Goal: Information Seeking & Learning: Learn about a topic

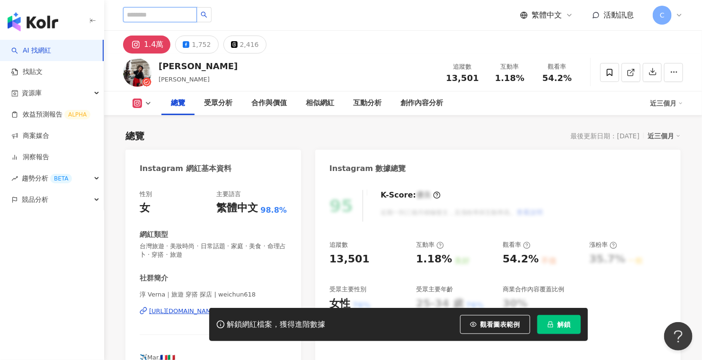
click at [162, 14] on input "search" at bounding box center [160, 14] width 74 height 15
paste input "**********"
type input "**********"
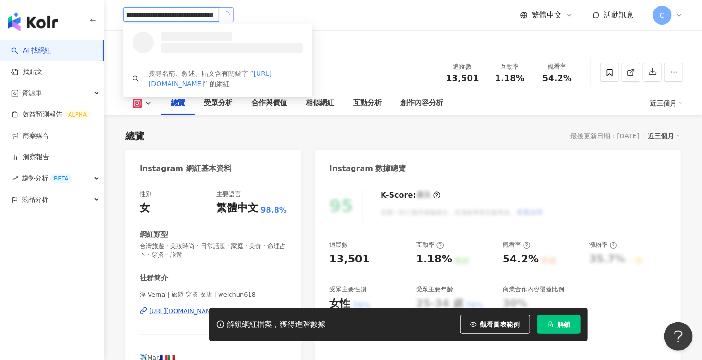
click at [226, 13] on icon "loading" at bounding box center [225, 14] width 7 height 7
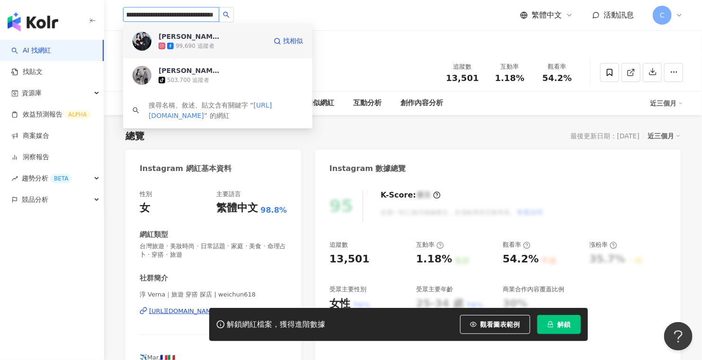
click at [231, 45] on div "99,690 追蹤者" at bounding box center [213, 45] width 108 height 9
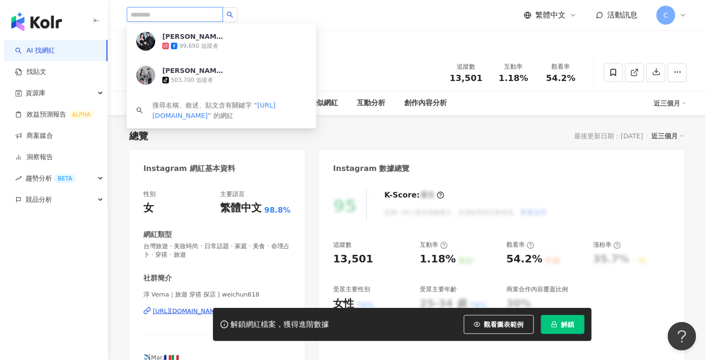
scroll to position [0, 0]
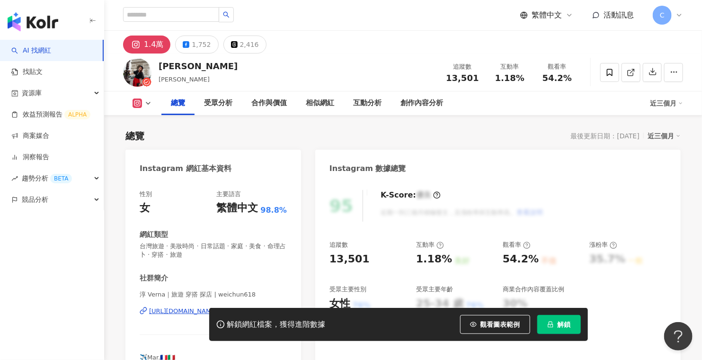
click at [681, 17] on icon at bounding box center [679, 15] width 8 height 8
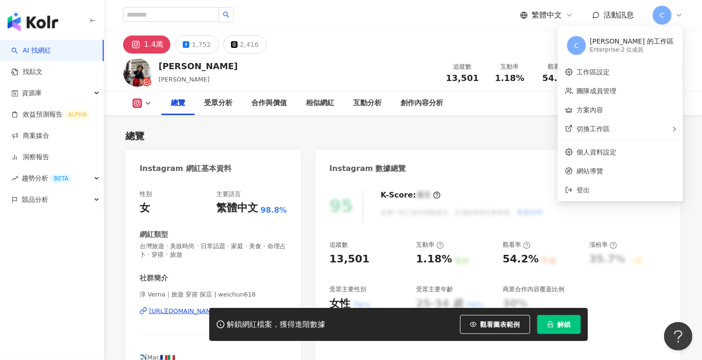
click at [660, 50] on div "Enterprise - 2 位成員" at bounding box center [632, 50] width 84 height 8
click at [616, 91] on link "團隊成員管理" at bounding box center [596, 91] width 40 height 8
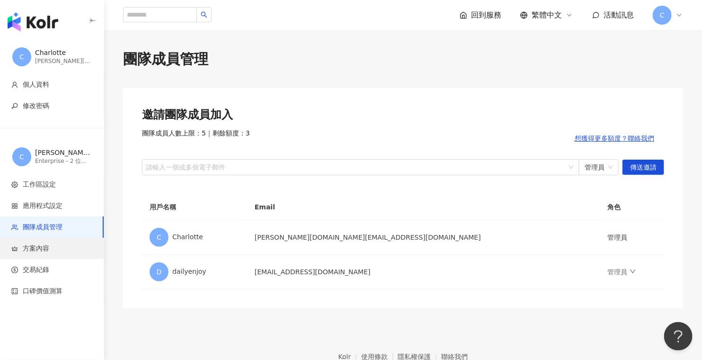
click at [50, 252] on span "方案內容" at bounding box center [53, 248] width 85 height 9
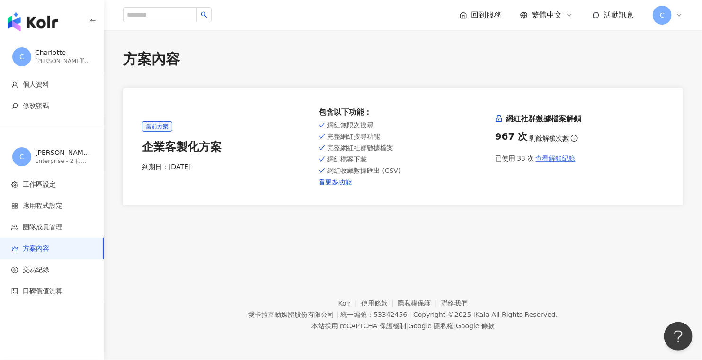
click at [552, 159] on span "查看解鎖紀錄" at bounding box center [556, 158] width 40 height 8
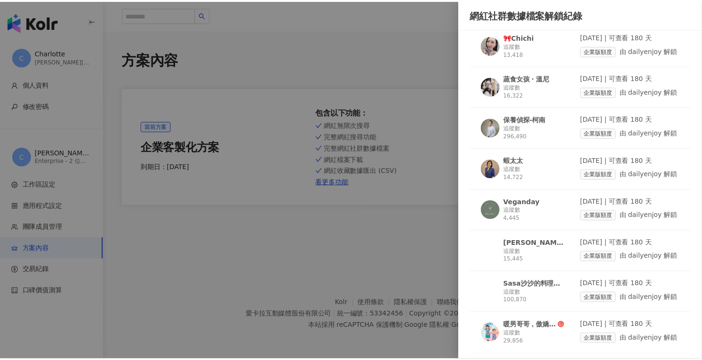
scroll to position [47, 0]
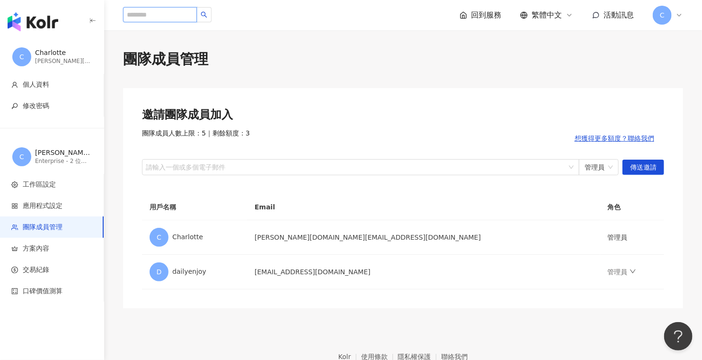
click at [175, 18] on input "search" at bounding box center [160, 14] width 74 height 15
paste input "**********"
type input "**********"
click at [227, 15] on icon "loading" at bounding box center [226, 14] width 7 height 7
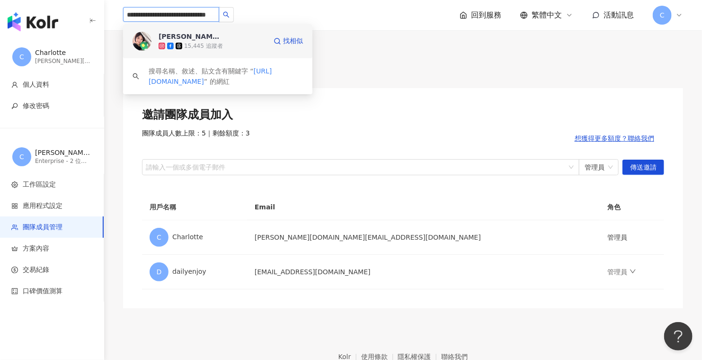
click at [222, 41] on div "15,445 追蹤者" at bounding box center [213, 45] width 108 height 9
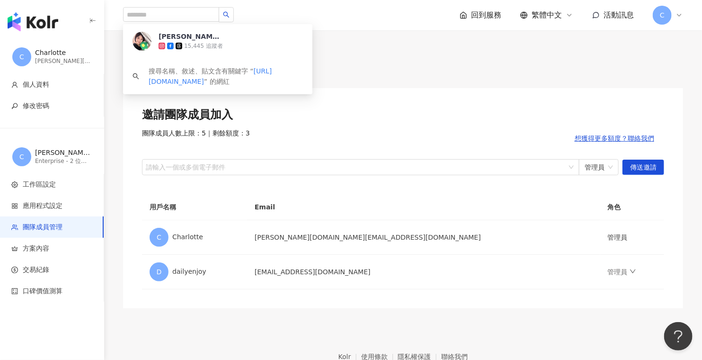
scroll to position [0, 0]
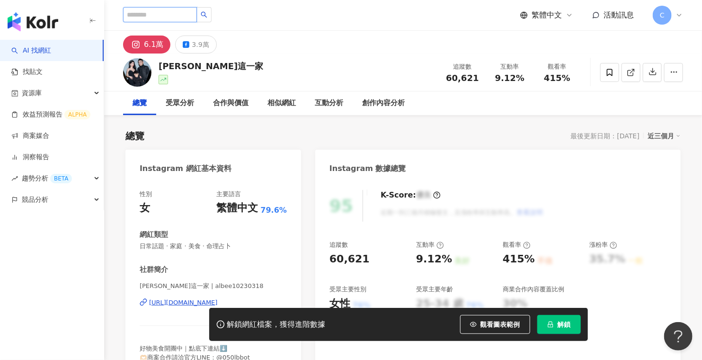
click at [189, 19] on input "search" at bounding box center [160, 14] width 74 height 15
paste input "**********"
type input "**********"
click at [207, 18] on icon "search" at bounding box center [204, 14] width 7 height 7
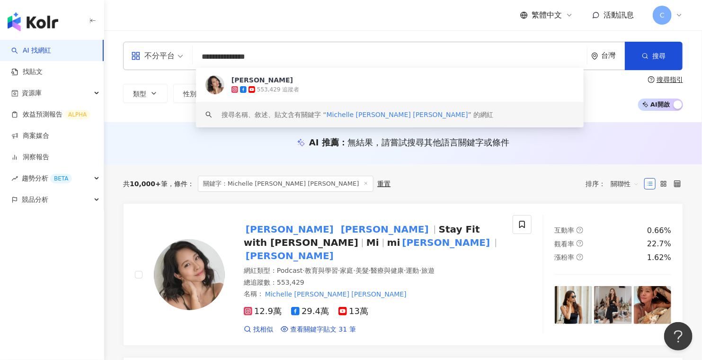
click at [417, 170] on div "共 10,000+ 筆 條件 ： 關鍵字：Michelle Lin 林萱 重置 排序： 關聯性" at bounding box center [403, 183] width 560 height 39
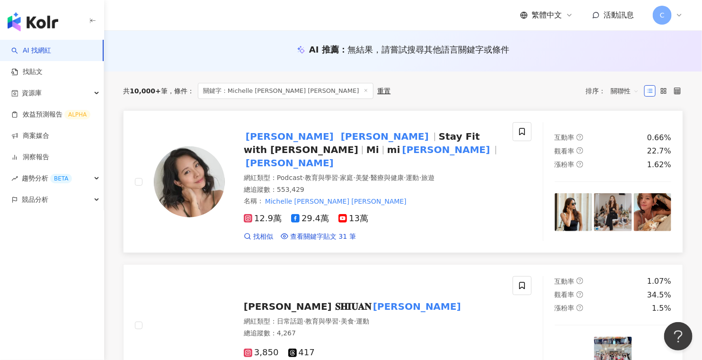
scroll to position [95, 0]
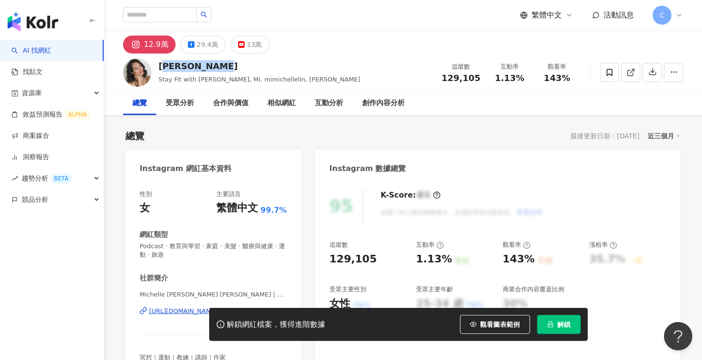
drag, startPoint x: 216, startPoint y: 64, endPoint x: 158, endPoint y: 66, distance: 57.8
click at [158, 66] on div "[PERSON_NAME] Stay Fit with Mi, Mi, mimichellelin, [PERSON_NAME] 追蹤數 129,105 互動…" at bounding box center [403, 71] width 598 height 37
click at [168, 11] on input "search" at bounding box center [160, 14] width 74 height 15
type input "***"
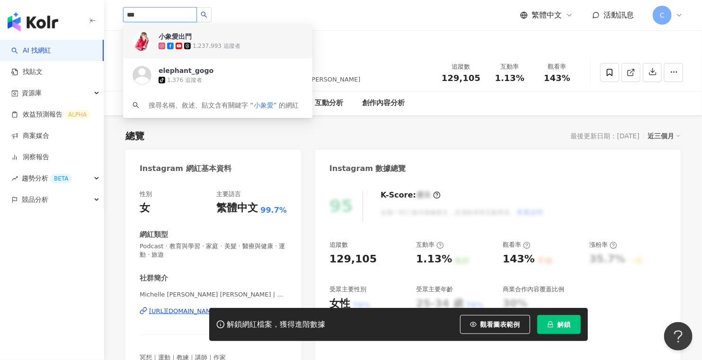
click at [221, 34] on div "小象愛出門 1,237,993 追蹤者" at bounding box center [231, 41] width 144 height 19
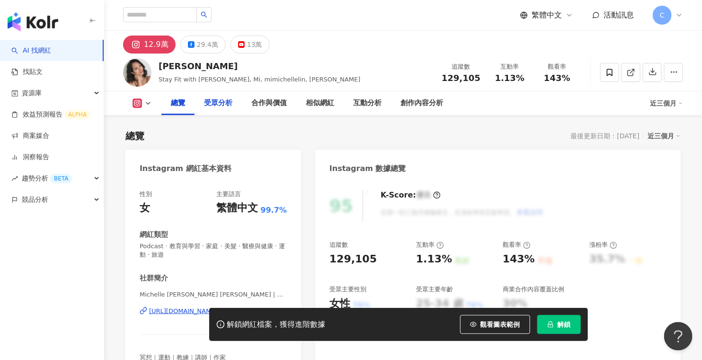
click at [228, 105] on div "受眾分析" at bounding box center [218, 102] width 28 height 11
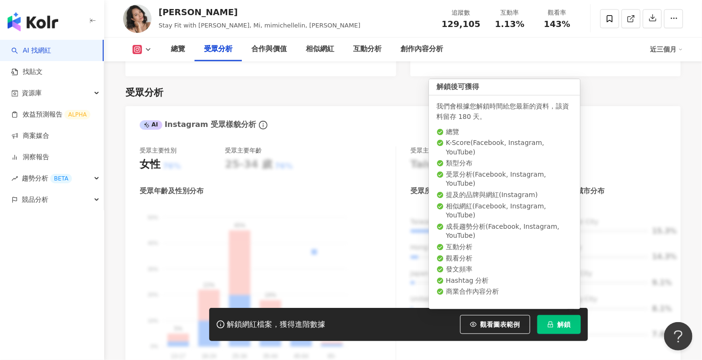
click at [564, 326] on span "解鎖" at bounding box center [564, 324] width 13 height 8
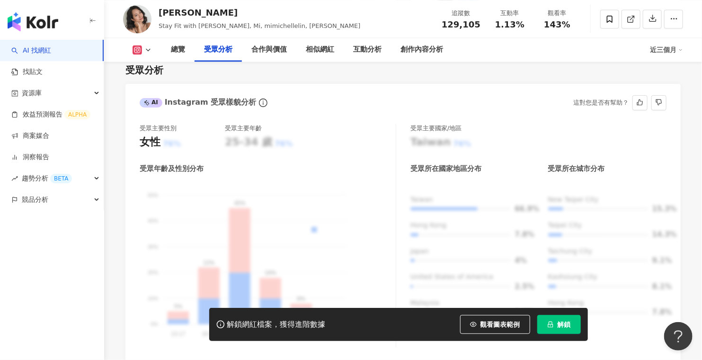
scroll to position [829, 0]
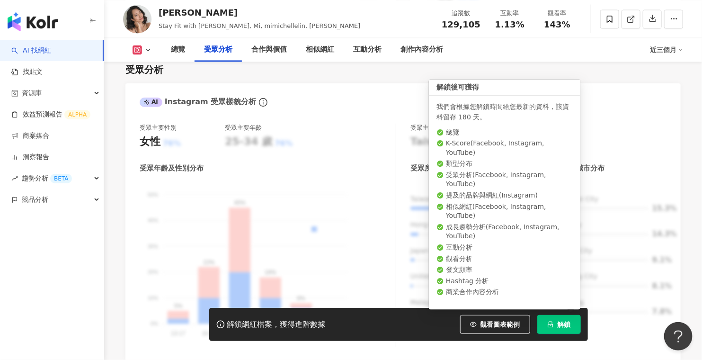
click at [563, 325] on span "解鎖" at bounding box center [564, 324] width 13 height 8
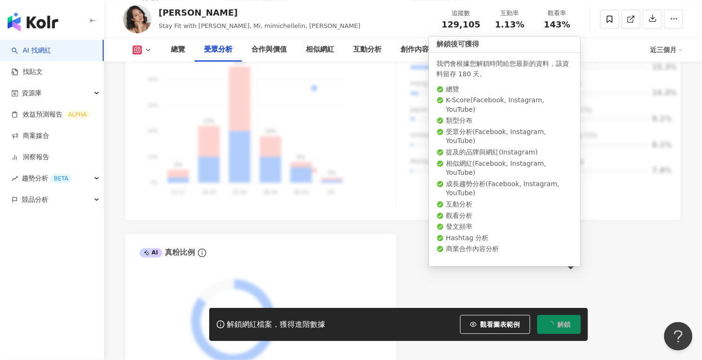
scroll to position [971, 0]
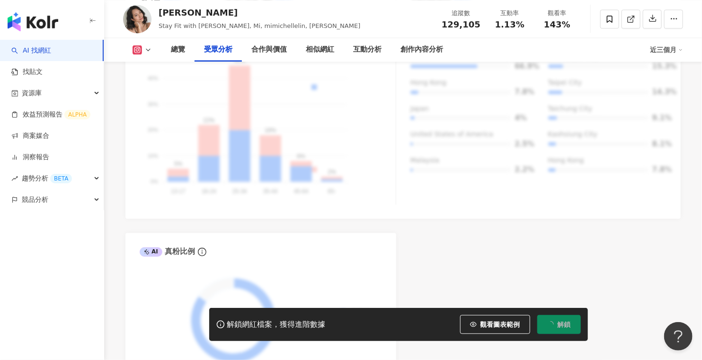
click at [406, 252] on div "AI Instagram 受眾樣貌分析 受眾主要性別 女性 76% 受眾主要年齡 25-34 歲 76% 受眾年齡及性別分布 男性 女性 50% 50% 40…" at bounding box center [402, 161] width 555 height 441
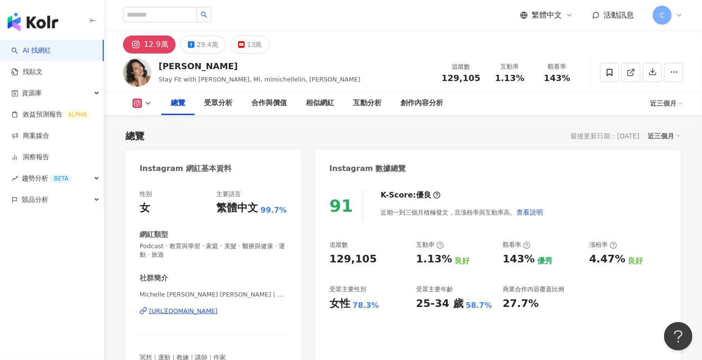
drag, startPoint x: 136, startPoint y: 102, endPoint x: 304, endPoint y: 63, distance: 172.5
click at [304, 63] on div "Michelle Lin Stay Fit with Mi, Mi, mimichellelin, 林萱 追蹤數 129,105 互動率 1.13% 觀看率 …" at bounding box center [403, 71] width 598 height 37
drag, startPoint x: 151, startPoint y: 48, endPoint x: 389, endPoint y: 42, distance: 237.2
click at [389, 42] on div "12.9萬 29.4萬 13萬" at bounding box center [403, 42] width 598 height 23
click at [638, 72] on link at bounding box center [630, 72] width 19 height 19
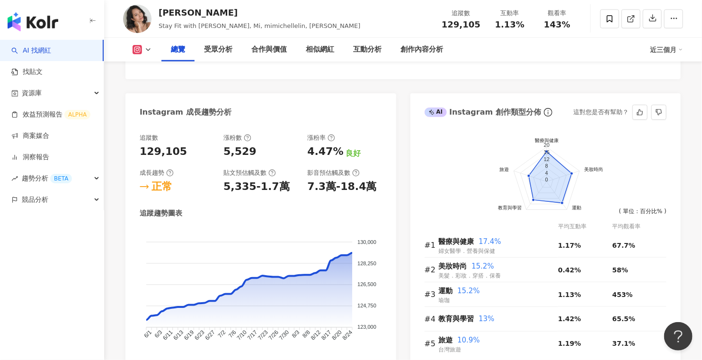
scroll to position [521, 0]
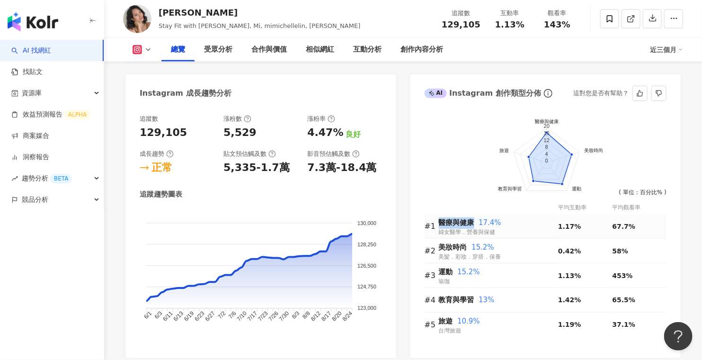
drag, startPoint x: 441, startPoint y: 220, endPoint x: 471, endPoint y: 218, distance: 30.8
click at [471, 218] on span "醫療與健康" at bounding box center [456, 222] width 35 height 9
copy span "醫療與健康"
click at [150, 51] on icon at bounding box center [148, 50] width 8 height 8
click at [150, 86] on button "Facebook" at bounding box center [157, 88] width 57 height 13
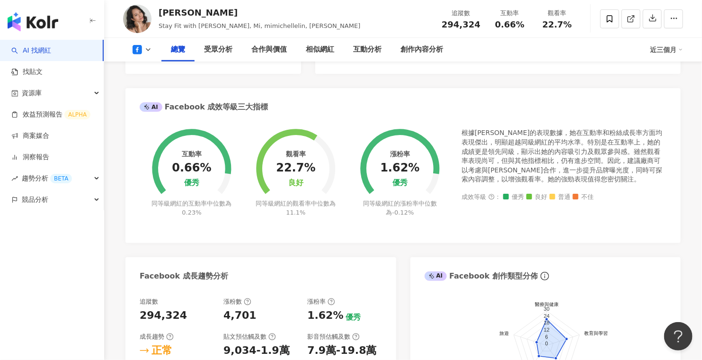
scroll to position [326, 0]
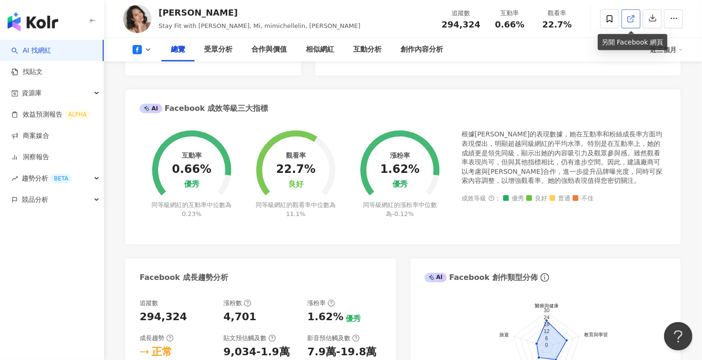
click at [633, 20] on icon at bounding box center [631, 19] width 9 height 9
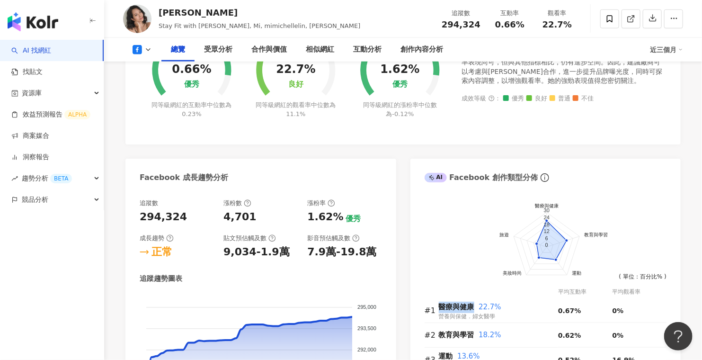
scroll to position [563, 0]
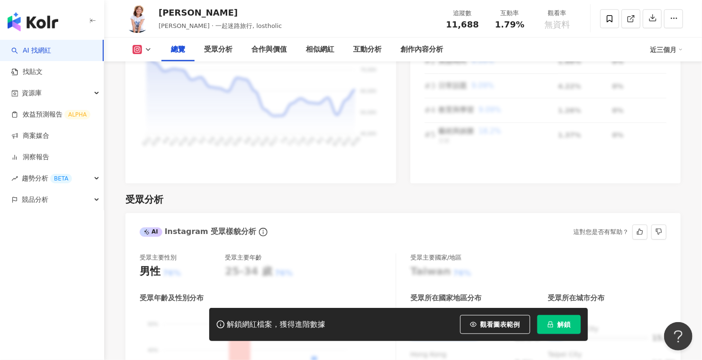
scroll to position [426, 0]
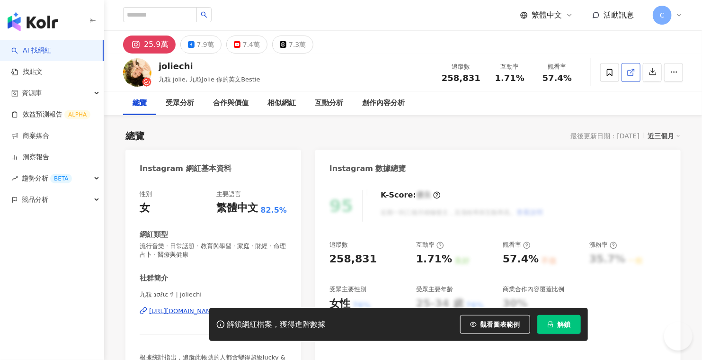
click at [630, 77] on span at bounding box center [631, 72] width 9 height 10
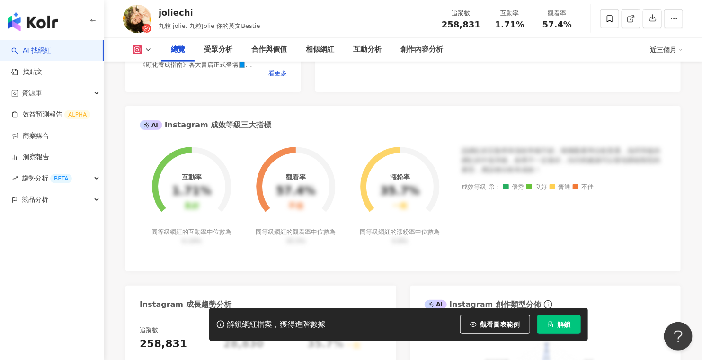
scroll to position [284, 0]
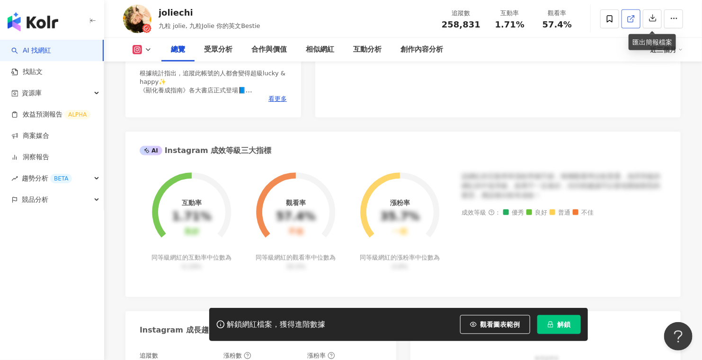
click at [639, 15] on link at bounding box center [630, 18] width 19 height 19
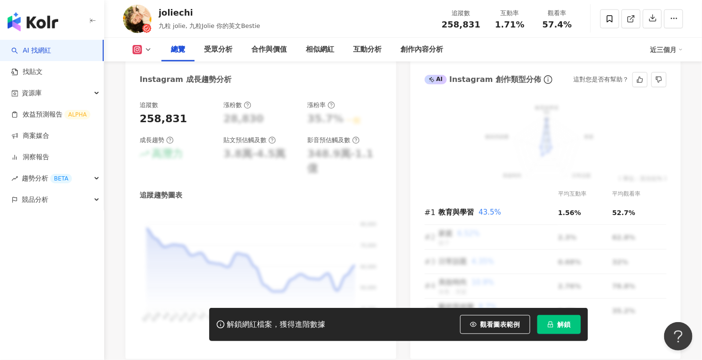
scroll to position [473, 0]
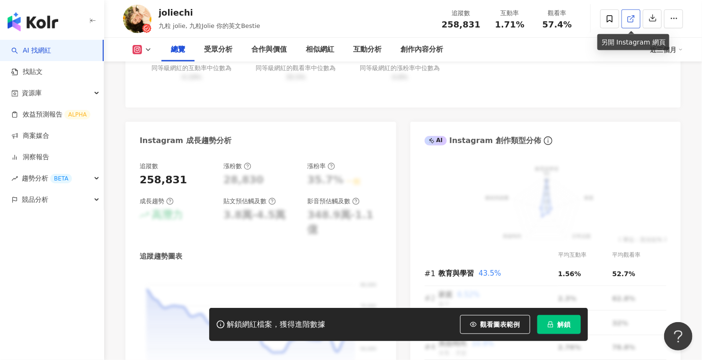
click at [634, 17] on polyline at bounding box center [633, 17] width 2 height 2
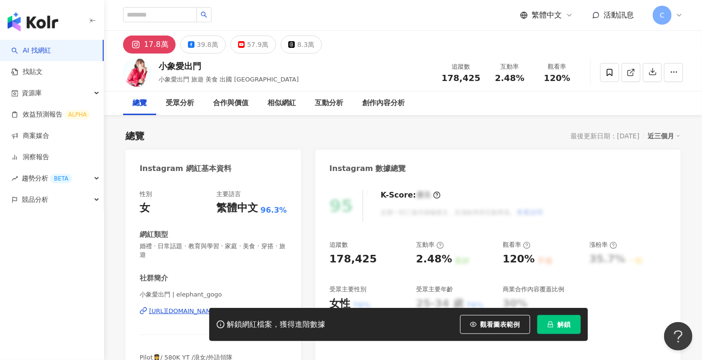
click at [563, 328] on span "解鎖" at bounding box center [564, 324] width 13 height 8
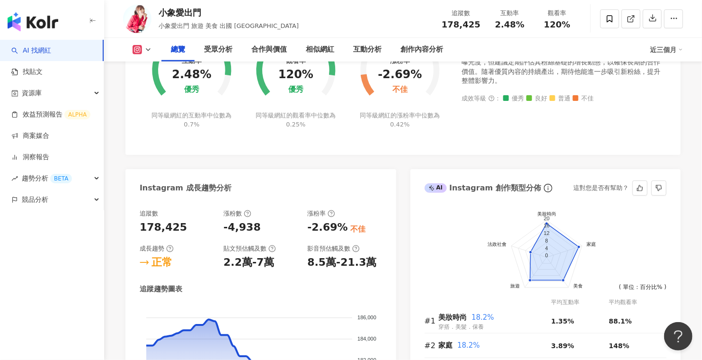
scroll to position [568, 0]
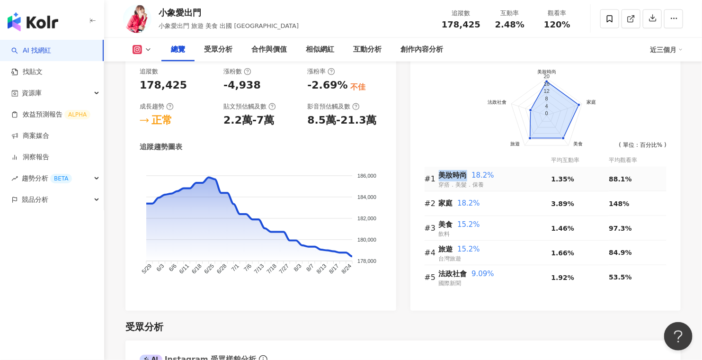
drag, startPoint x: 466, startPoint y: 172, endPoint x: 441, endPoint y: 174, distance: 25.2
click at [441, 174] on span "美妝時尚" at bounding box center [453, 175] width 28 height 9
copy span "美妝時尚"
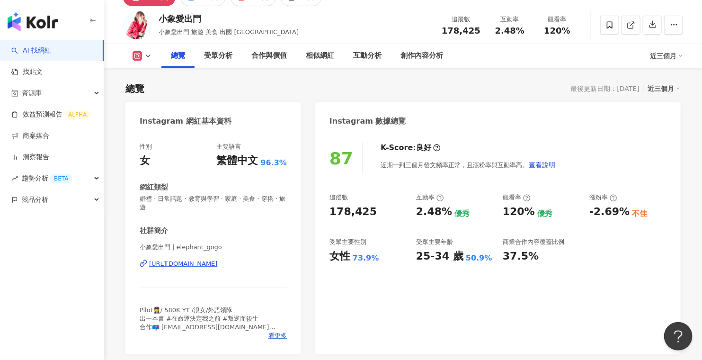
scroll to position [0, 0]
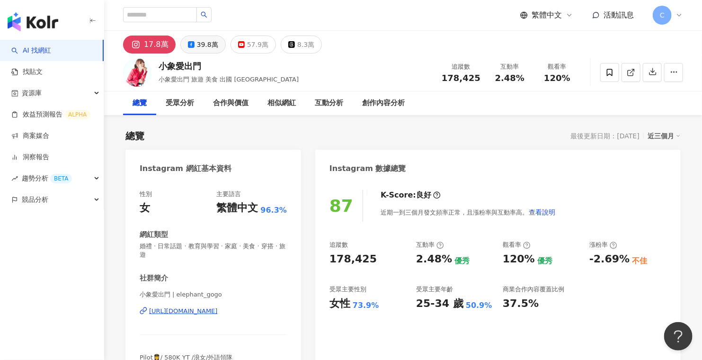
click at [198, 42] on div "39.8萬" at bounding box center [207, 44] width 21 height 13
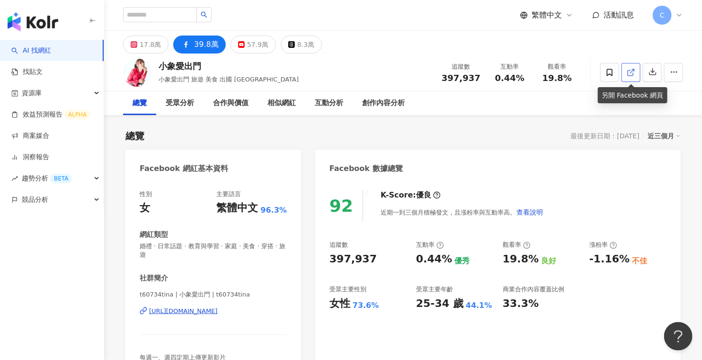
click at [631, 69] on icon at bounding box center [631, 72] width 9 height 9
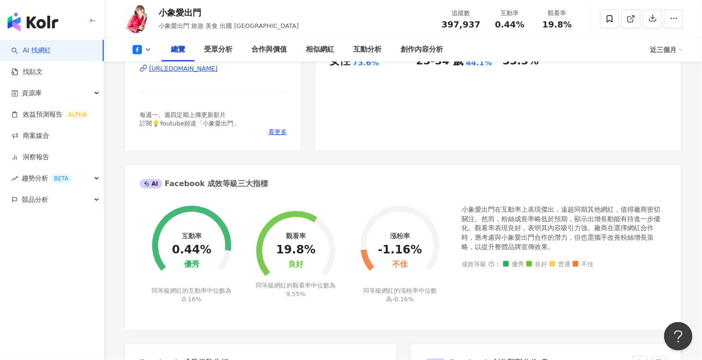
scroll to position [521, 0]
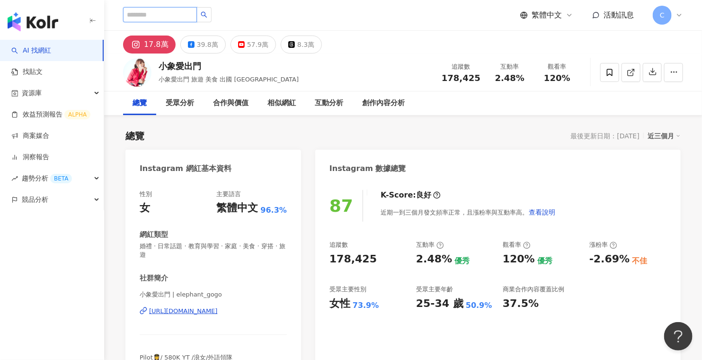
click at [173, 12] on input "search" at bounding box center [160, 14] width 74 height 15
type input "*"
click at [197, 19] on input "search" at bounding box center [160, 14] width 74 height 15
type input "**"
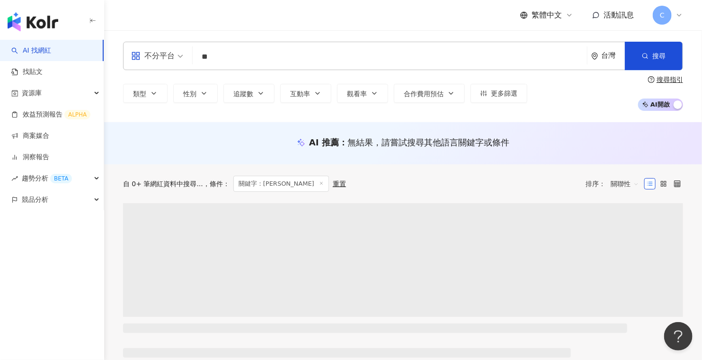
click at [233, 58] on input "**" at bounding box center [389, 57] width 387 height 18
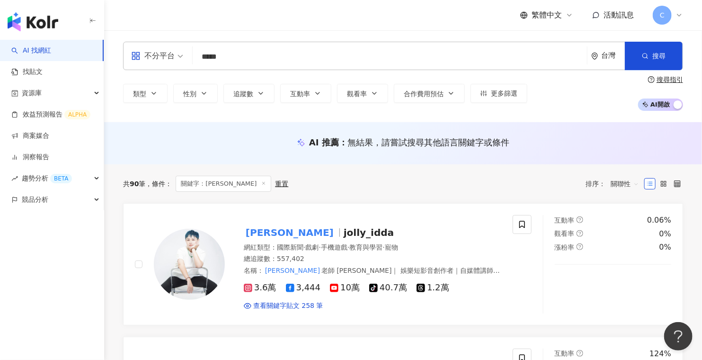
type input "*****"
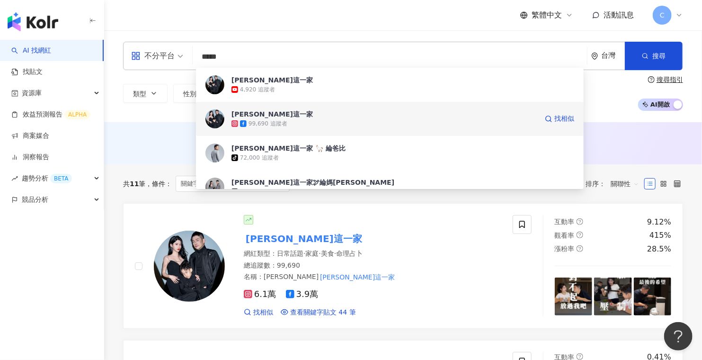
click at [266, 114] on span "[PERSON_NAME]這一家" at bounding box center [384, 113] width 306 height 9
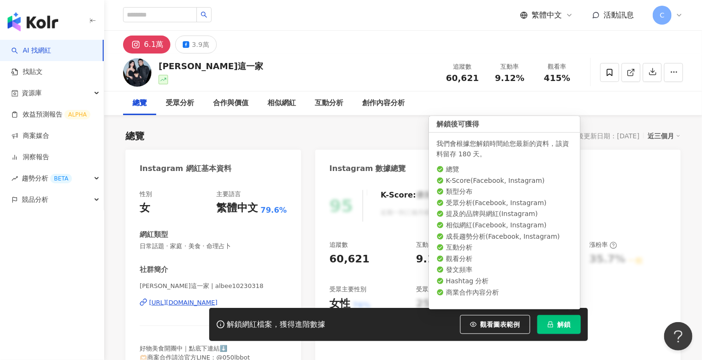
click at [558, 327] on span "解鎖" at bounding box center [564, 324] width 13 height 8
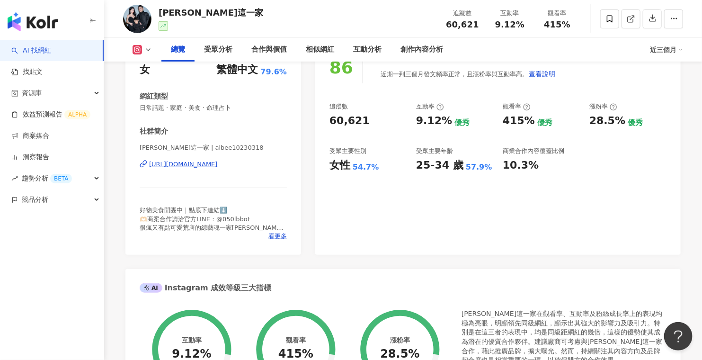
scroll to position [95, 0]
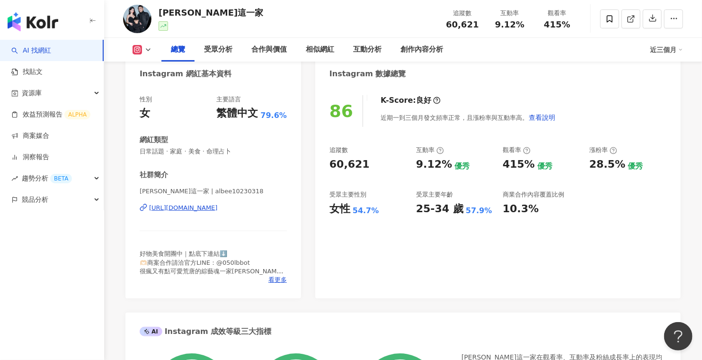
click at [148, 49] on icon at bounding box center [148, 50] width 8 height 8
click at [155, 89] on button "Facebook" at bounding box center [157, 88] width 57 height 13
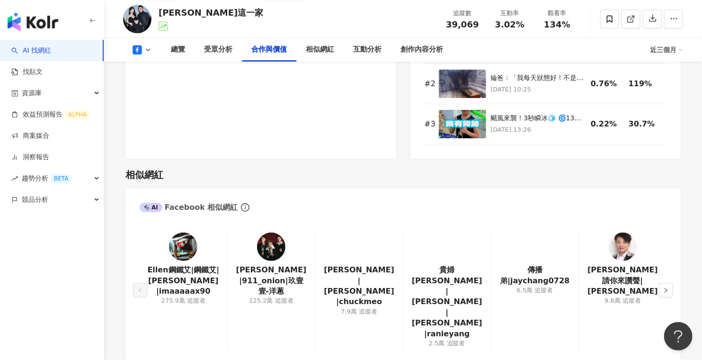
scroll to position [1278, 0]
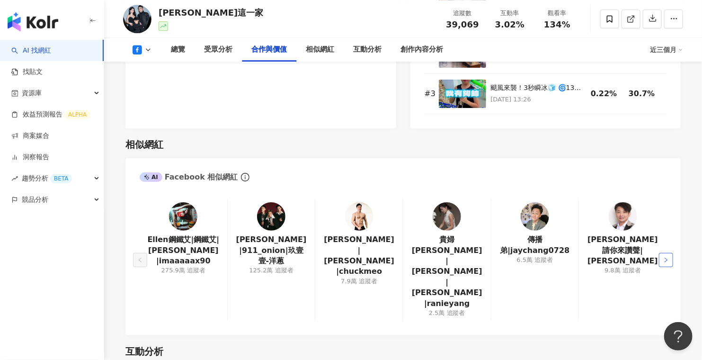
click at [663, 257] on icon "right" at bounding box center [666, 260] width 6 height 6
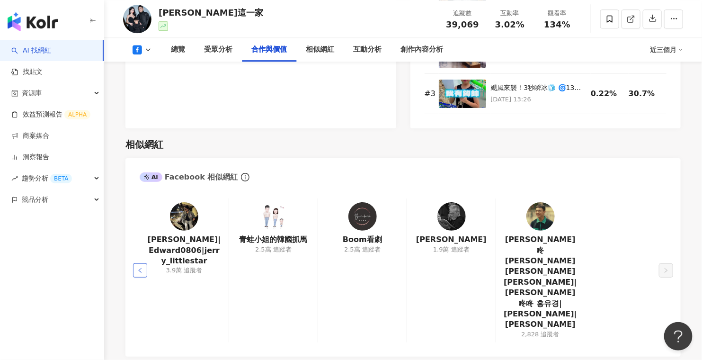
click at [139, 267] on icon "left" at bounding box center [140, 270] width 6 height 6
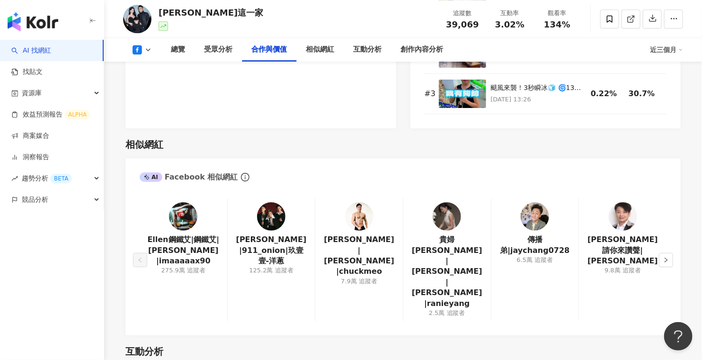
click at [140, 248] on div "Ellen鋼鐵艾|鋼鐵艾|Ellen|imaaaaax90 275.9萬 追蹤者" at bounding box center [184, 259] width 88 height 123
click at [148, 52] on icon at bounding box center [148, 50] width 8 height 8
click at [158, 71] on button "Instagram" at bounding box center [157, 67] width 57 height 13
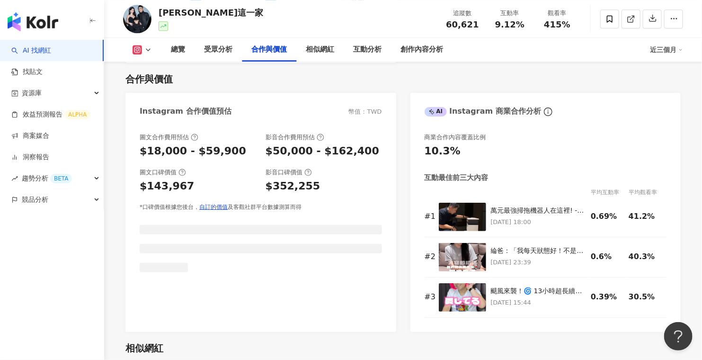
scroll to position [1481, 0]
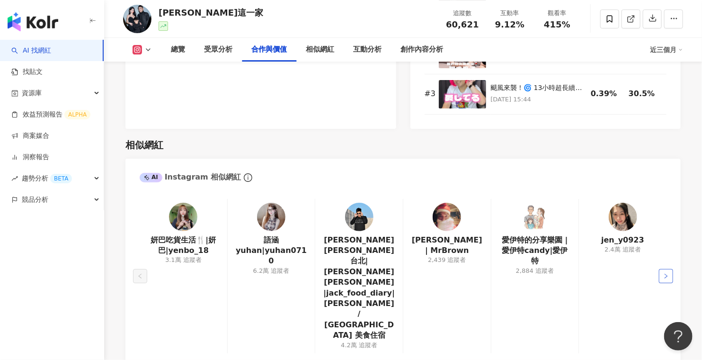
click at [666, 273] on icon "right" at bounding box center [666, 276] width 6 height 6
